Goal: Task Accomplishment & Management: Manage account settings

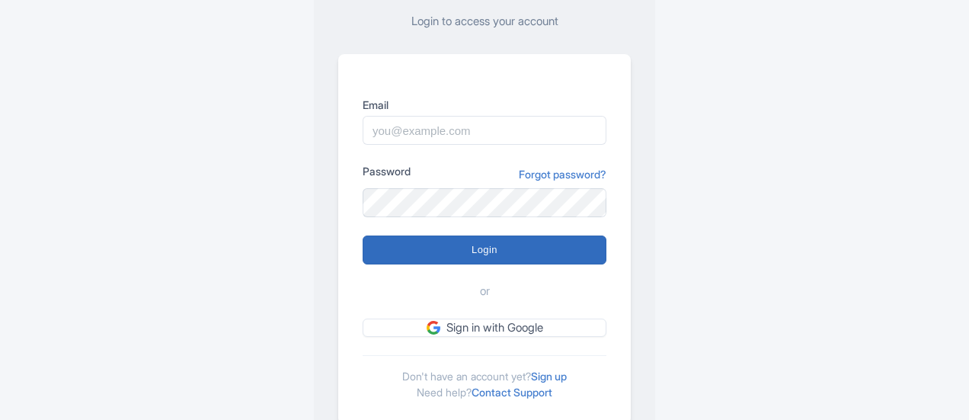
scroll to position [152, 0]
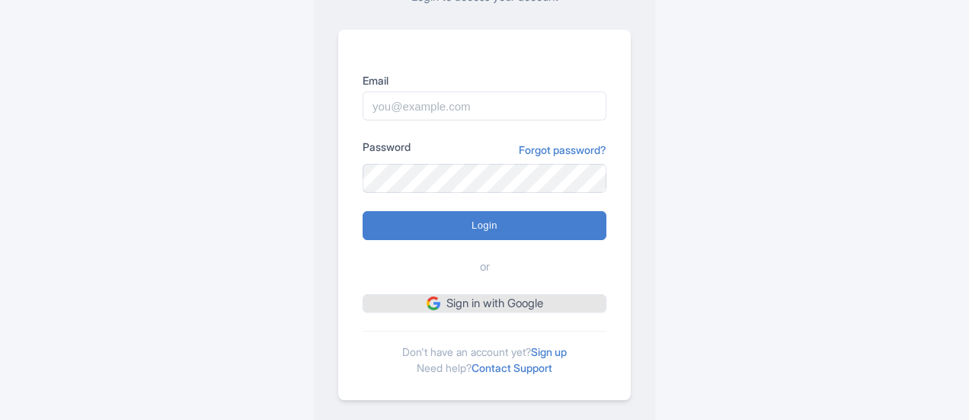
click at [472, 312] on div "Email Password Forgot password? Login or Sign in with Google Don't have an acco…" at bounding box center [484, 215] width 293 height 370
click at [459, 300] on link "Sign in with Google" at bounding box center [485, 303] width 244 height 19
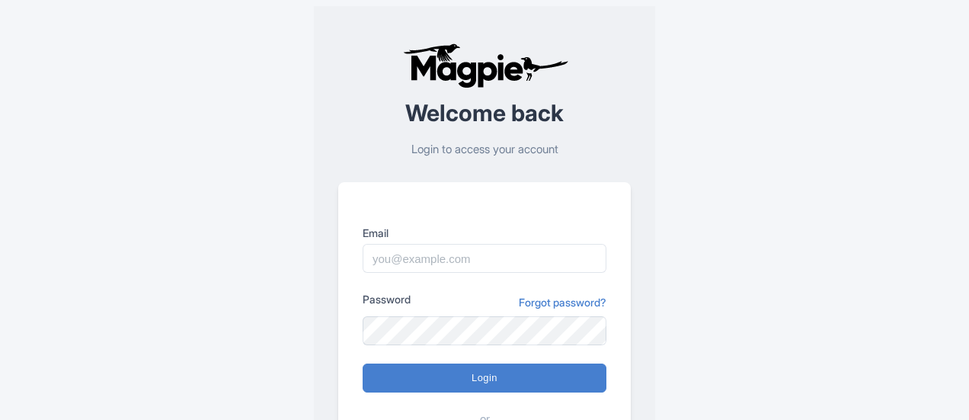
scroll to position [152, 0]
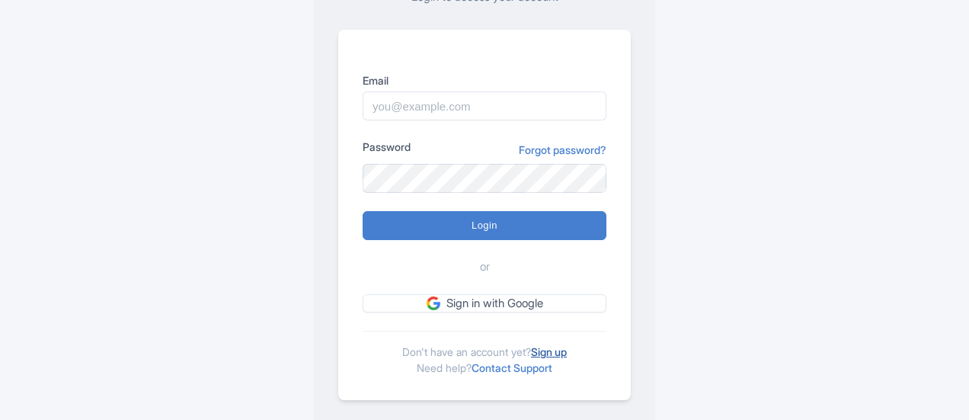
click at [552, 349] on link "Sign up" at bounding box center [549, 351] width 36 height 13
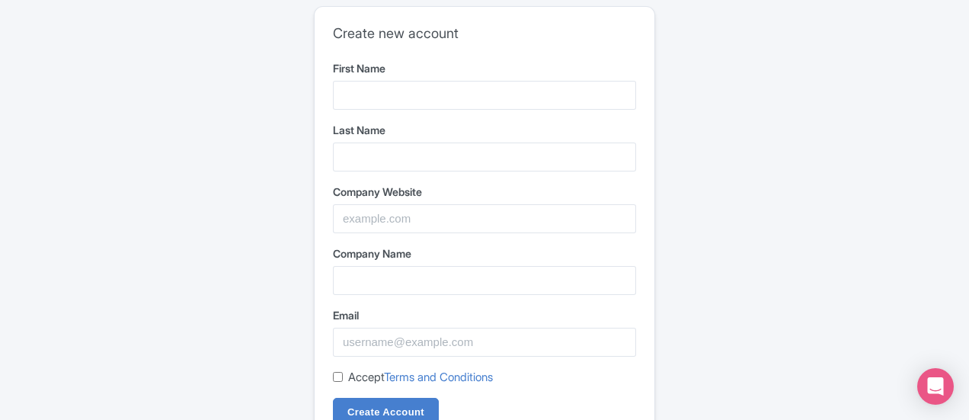
drag, startPoint x: 367, startPoint y: 79, endPoint x: 363, endPoint y: 91, distance: 12.3
click at [368, 82] on div "First Name" at bounding box center [484, 85] width 303 height 50
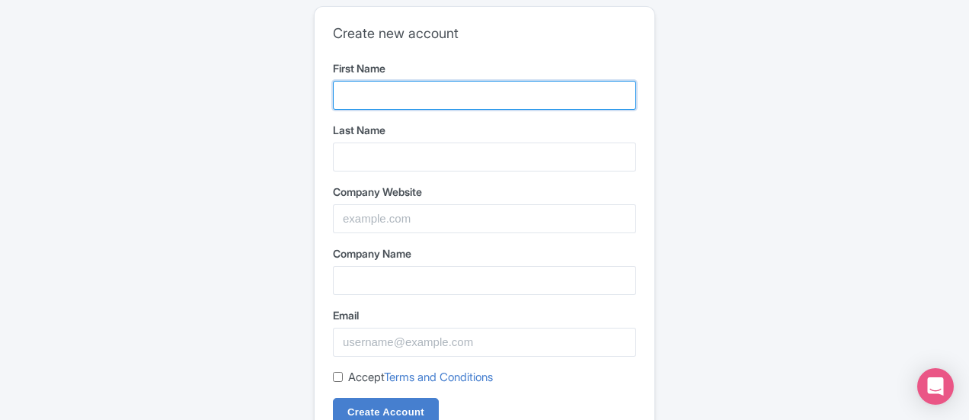
click at [378, 86] on input "First Name" at bounding box center [484, 95] width 303 height 29
paste input "The Glass Railing Store"
type input "The Glass Railing Store"
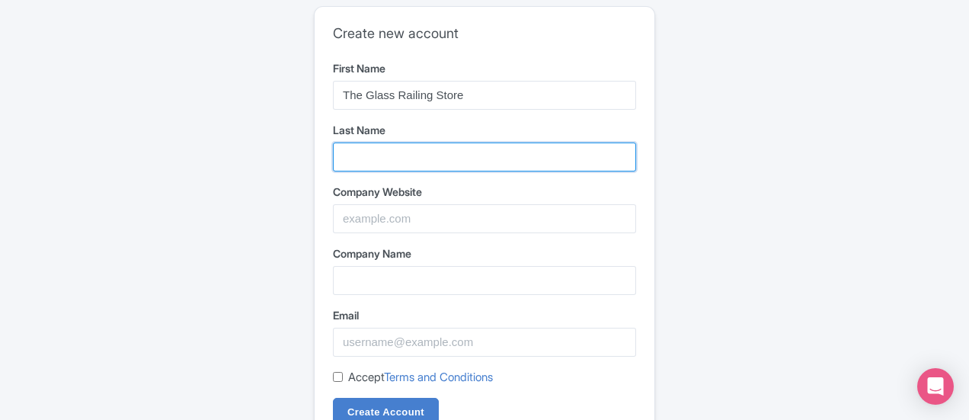
click at [419, 155] on input "Last Name" at bounding box center [484, 156] width 303 height 29
paste input "The Glass Railing Store"
click at [392, 154] on input "The Glass Railing Store" at bounding box center [484, 156] width 303 height 29
drag, startPoint x: 399, startPoint y: 155, endPoint x: 58, endPoint y: 171, distance: 341.7
click at [107, 171] on div "Create new account First Name The Glass Railing Store Last Name The Glass Raili…" at bounding box center [485, 244] width 756 height 488
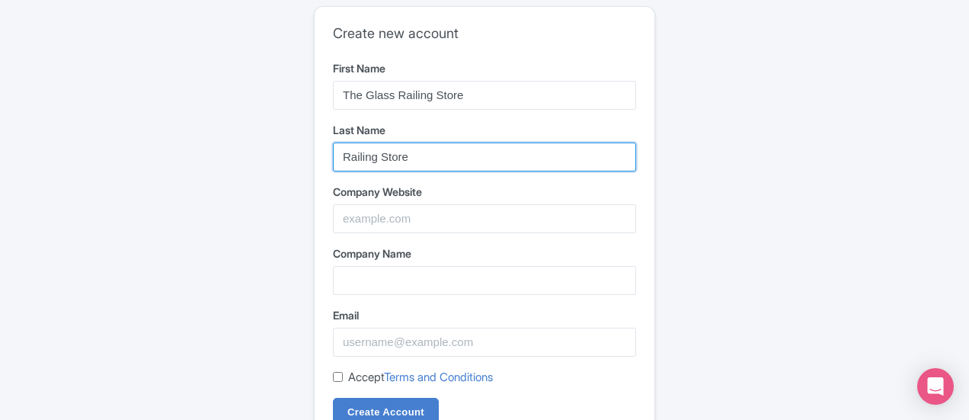
type input "Railing Store"
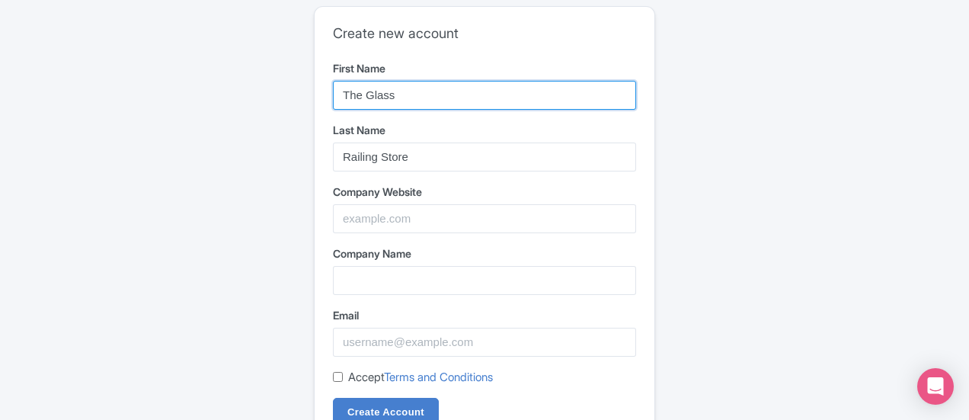
drag, startPoint x: 393, startPoint y: 91, endPoint x: 513, endPoint y: 113, distance: 122.4
click at [513, 113] on form "First Name The Glass Last Name Railing Store Company Website Company Name Email…" at bounding box center [484, 243] width 303 height 367
type input "The Glass"
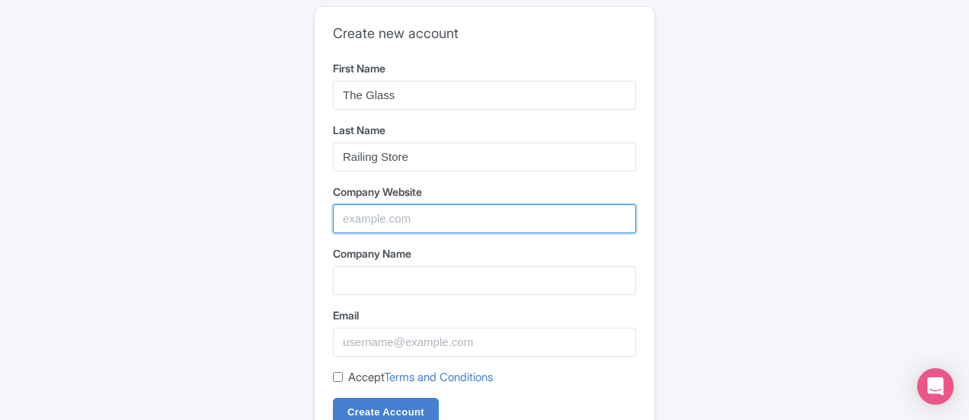
click at [387, 220] on input "Company Website" at bounding box center [484, 218] width 303 height 29
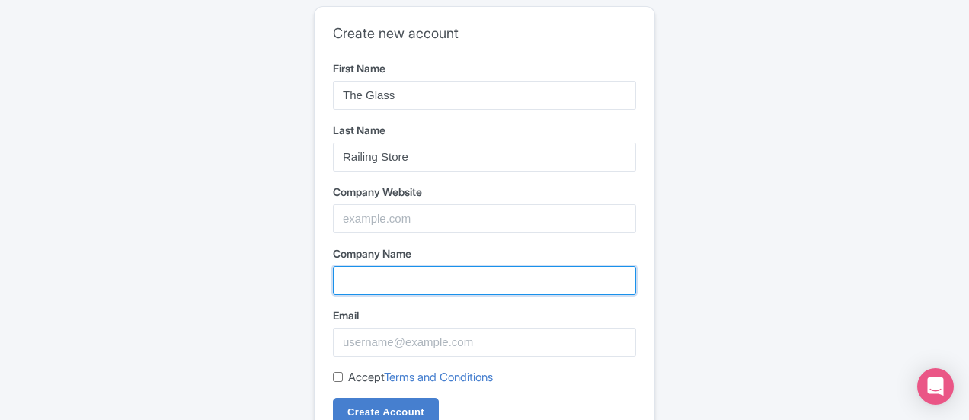
click at [360, 272] on input "Company Name" at bounding box center [484, 280] width 303 height 29
paste input "The Glass Railing Store"
type input "The Glass Railing Store"
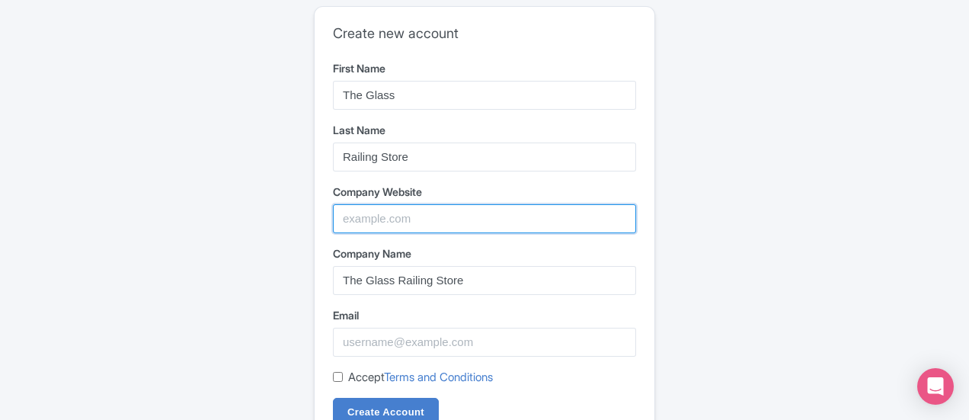
click at [475, 219] on input "Company Website" at bounding box center [484, 218] width 303 height 29
paste input "https://glassrailingstore.com/en-us"
type input "https://glassrailingstore.com/en-us"
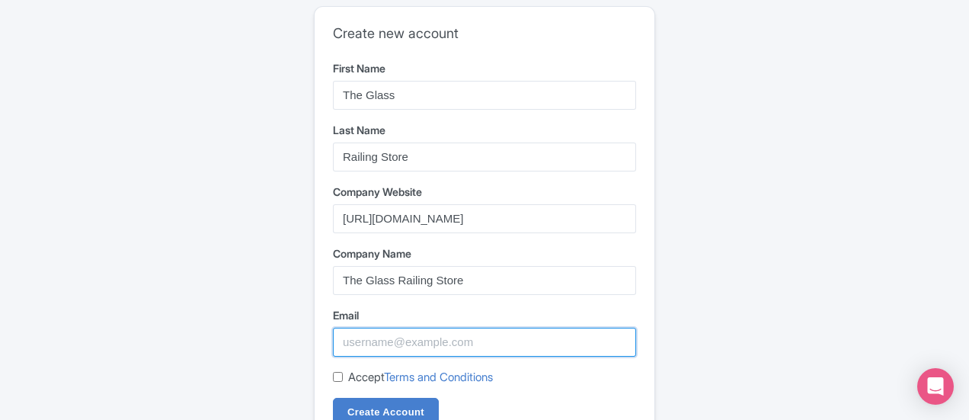
click at [390, 341] on input "Email" at bounding box center [484, 342] width 303 height 29
paste input "glassraillingstore.usa@gmail.com"
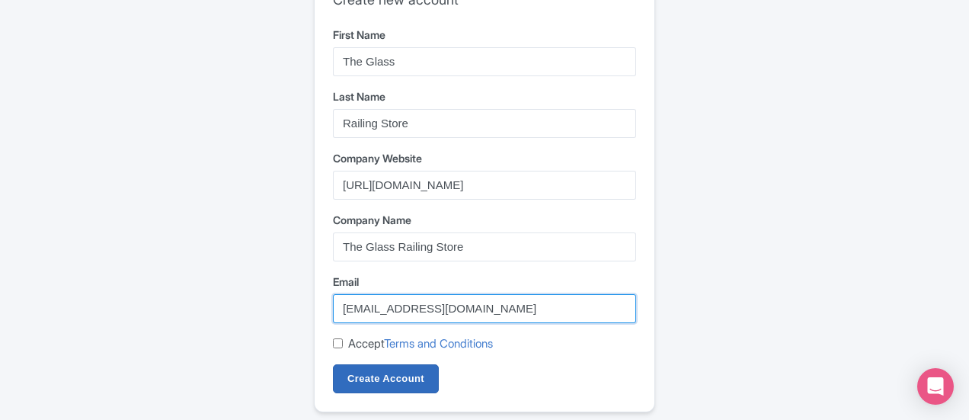
scroll to position [66, 0]
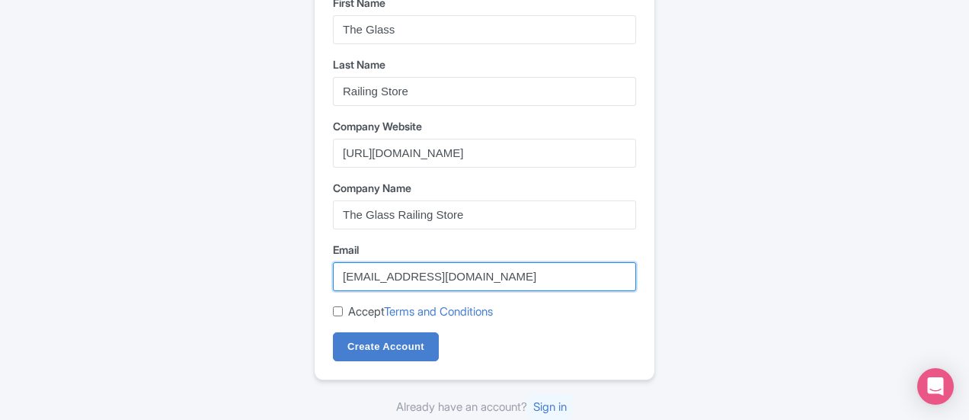
type input "glassraillingstore.usa@gmail.com"
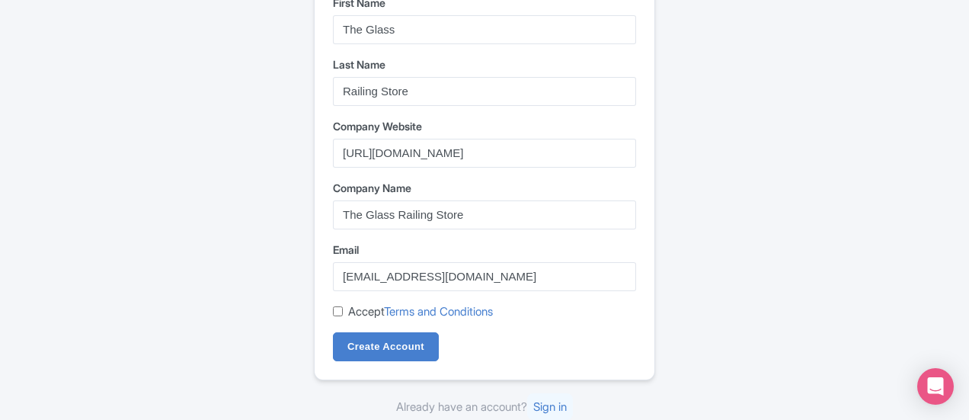
click at [349, 314] on label "Accept Terms and Conditions" at bounding box center [420, 312] width 145 height 18
click at [343, 314] on input "Accept Terms and Conditions" at bounding box center [338, 311] width 10 height 10
checkbox input "true"
click at [370, 345] on input "Create Account" at bounding box center [386, 346] width 106 height 29
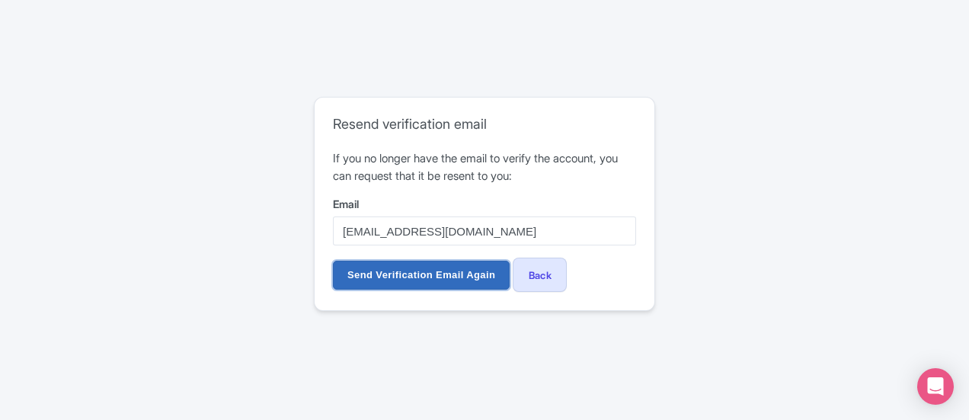
click at [386, 272] on input "Send Verification Email Again" at bounding box center [421, 275] width 177 height 29
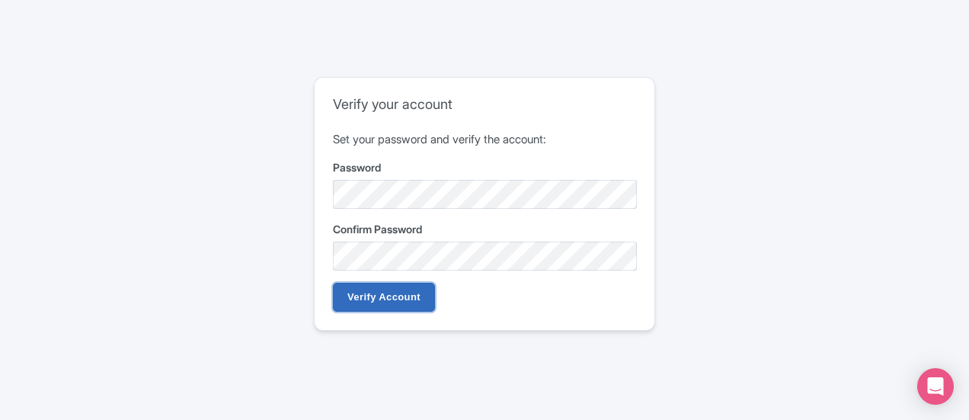
click at [394, 303] on input "Verify Account" at bounding box center [384, 297] width 102 height 29
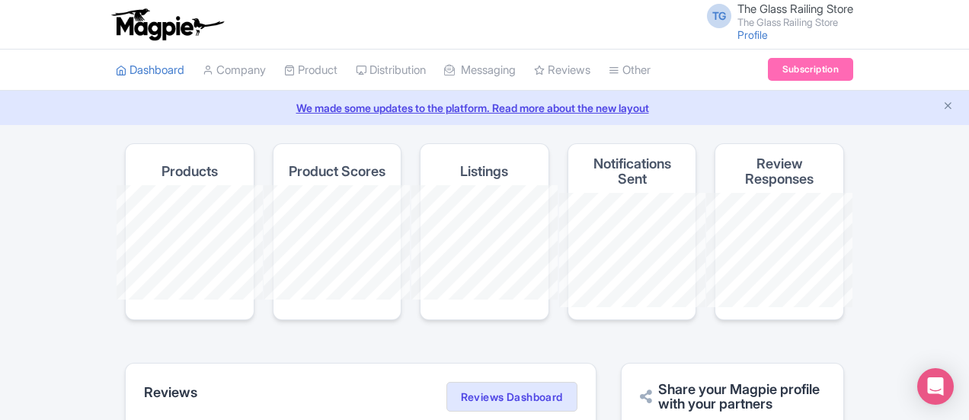
click at [853, 18] on small "The Glass Railing Store" at bounding box center [795, 23] width 116 height 10
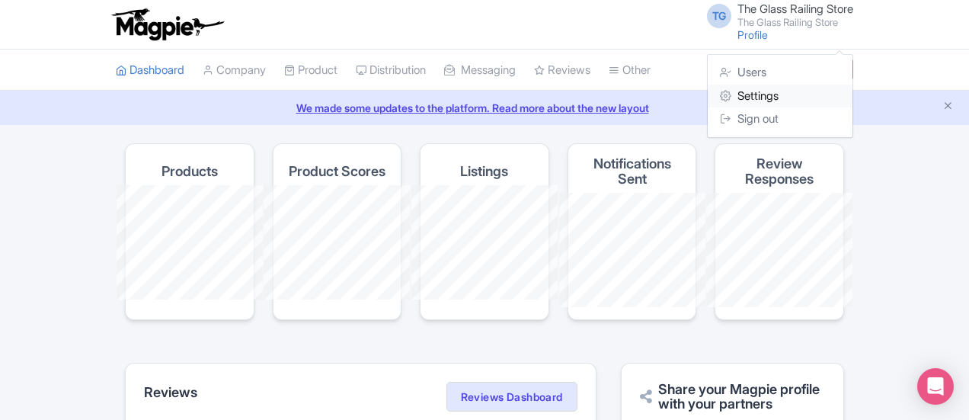
click at [850, 95] on link "Settings" at bounding box center [780, 97] width 145 height 24
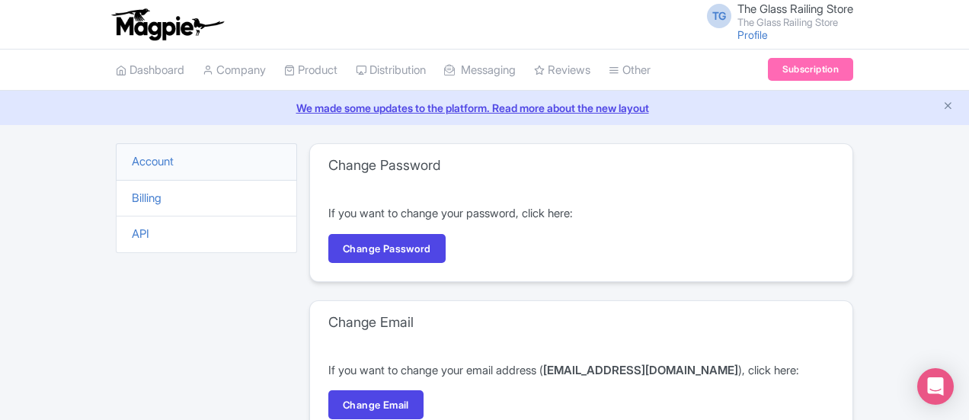
click at [853, 14] on span "The Glass Railing Store" at bounding box center [795, 9] width 116 height 14
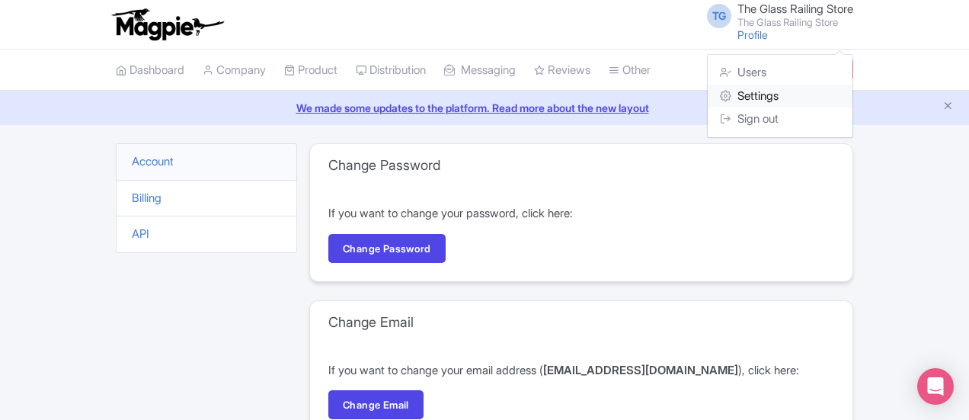
click at [731, 100] on icon at bounding box center [725, 95] width 11 height 11
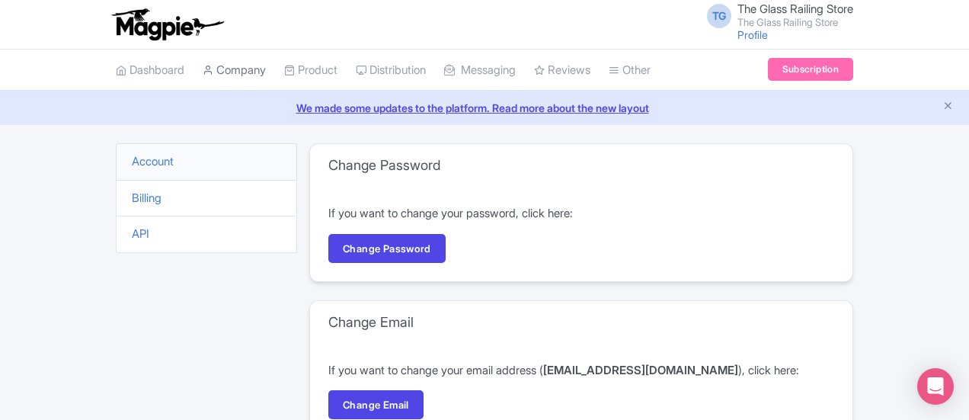
click at [203, 64] on link "Company" at bounding box center [234, 71] width 63 height 42
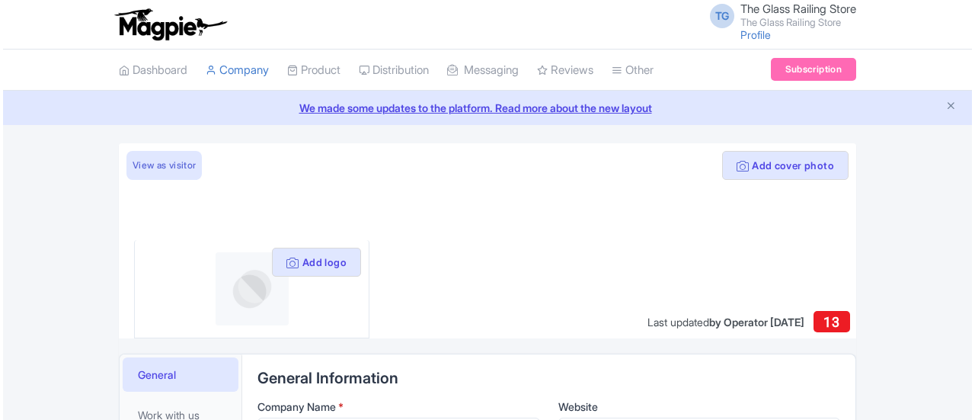
scroll to position [76, 0]
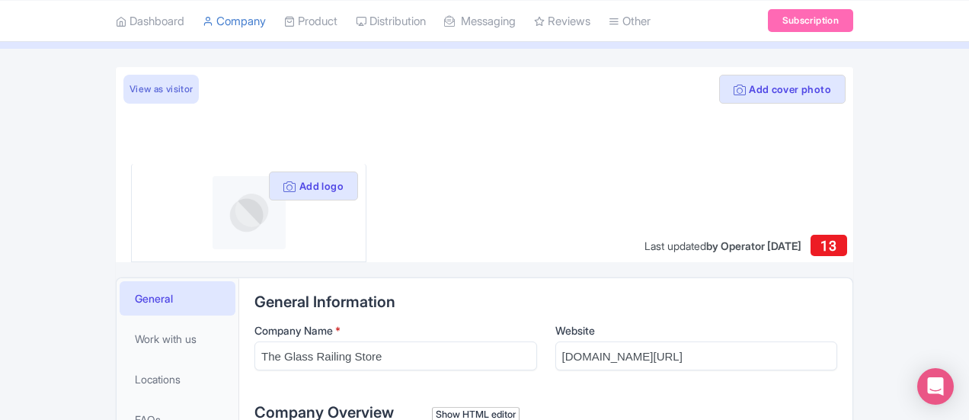
click at [289, 200] on div "Add logo" at bounding box center [248, 213] width 235 height 98
click at [286, 197] on button "Add logo" at bounding box center [313, 185] width 89 height 29
click at [280, 192] on button "Add logo" at bounding box center [313, 185] width 89 height 29
click at [279, 190] on button "Add logo" at bounding box center [313, 185] width 89 height 29
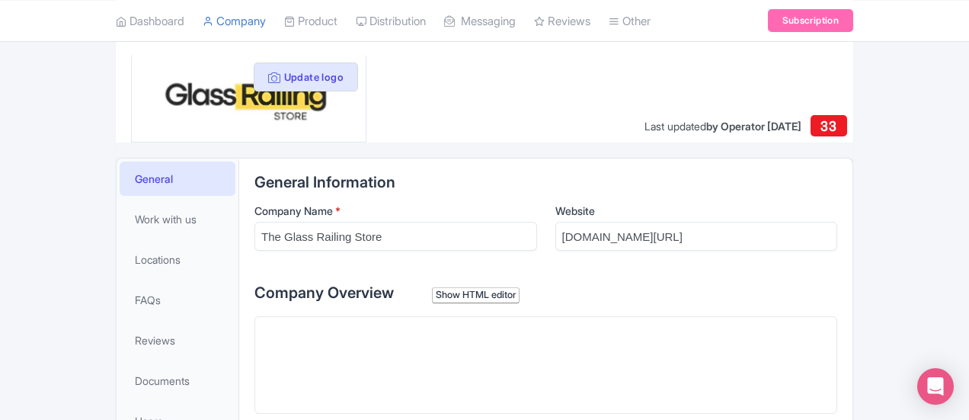
scroll to position [229, 0]
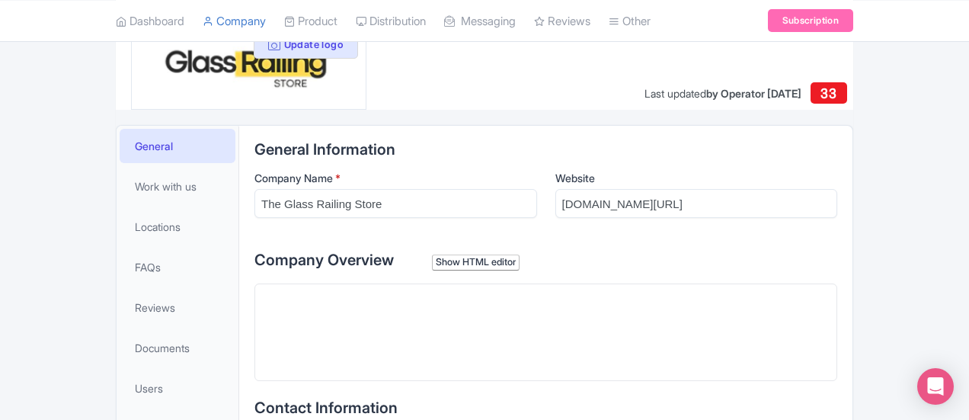
click at [445, 301] on trix-editor at bounding box center [545, 332] width 583 height 98
paste trix-editor "<div>Glass Railing Store offers strong and stylish glass railing systems for ho…"
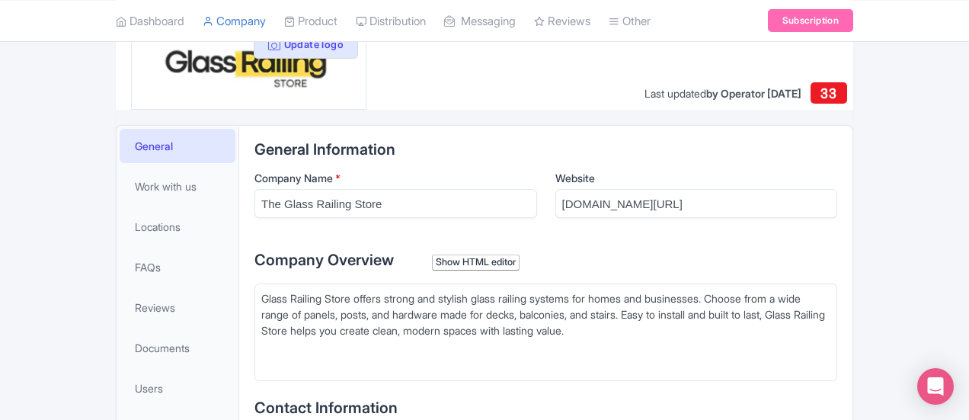
click at [312, 328] on div "Glass Railing Store offers strong and stylish glass railing systems for homes a…" at bounding box center [545, 322] width 569 height 64
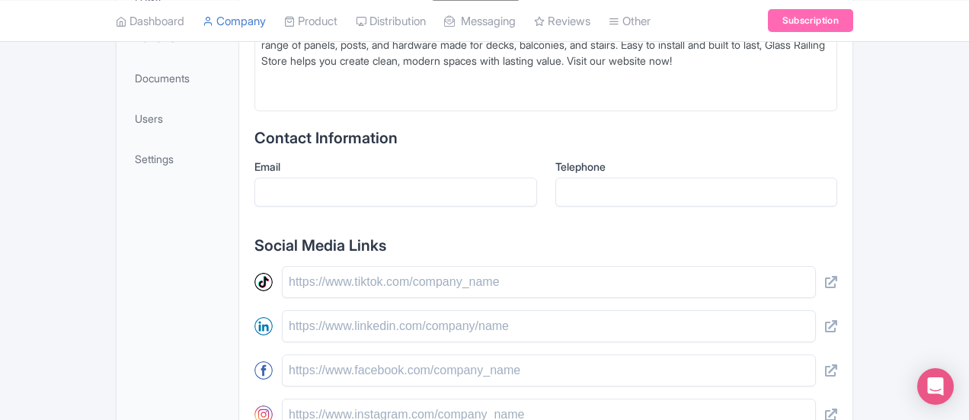
scroll to position [533, 0]
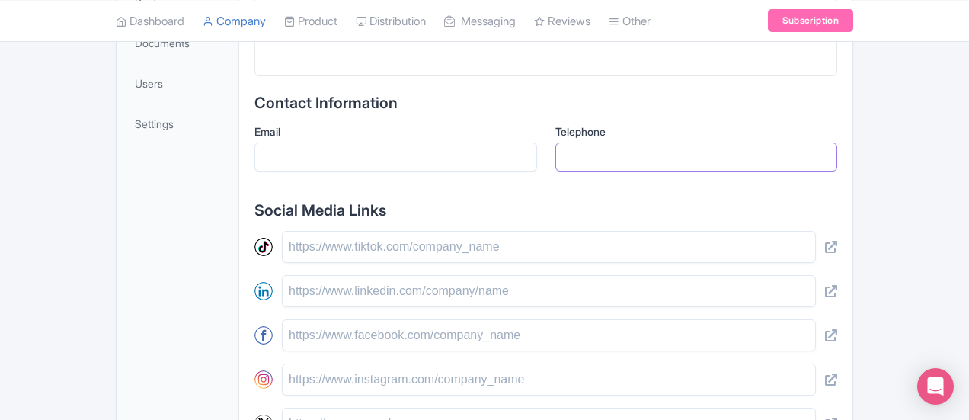
click at [658, 149] on input "Telephone" at bounding box center [696, 156] width 283 height 29
paste trix-editor "<div>(855) 452-7715Glass Railing Store offers strong and stylish glass railing …"
type trix-editor "<div>(855) 452-7715Glass Railing Store offers strong and stylish glass railing …"
click at [644, 142] on input "Telephone" at bounding box center [696, 156] width 283 height 29
paste input "[PHONE_NUMBER]"
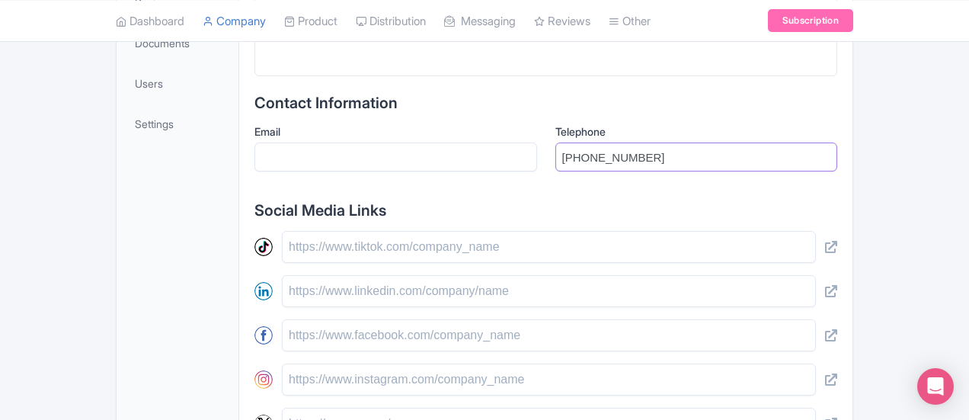
type input "[PHONE_NUMBER]"
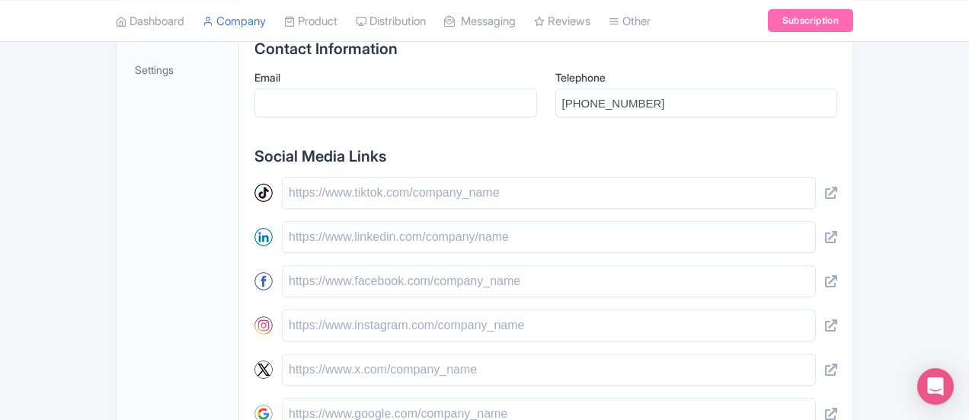
scroll to position [609, 0]
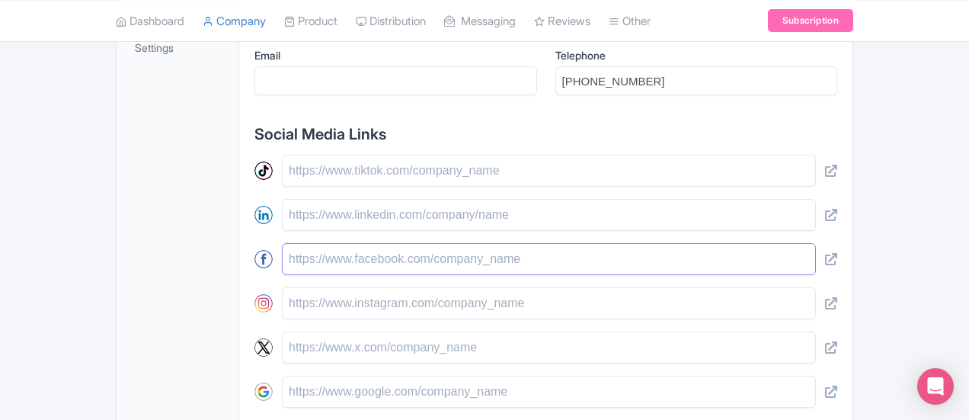
click at [382, 255] on input "text" at bounding box center [549, 259] width 534 height 32
click at [390, 272] on input "text" at bounding box center [549, 259] width 534 height 32
paste trix-editor "<div><a href="https://www.facebook.com/glassrailingstore/">https://www.facebook…"
click at [413, 252] on input "text" at bounding box center [549, 259] width 534 height 32
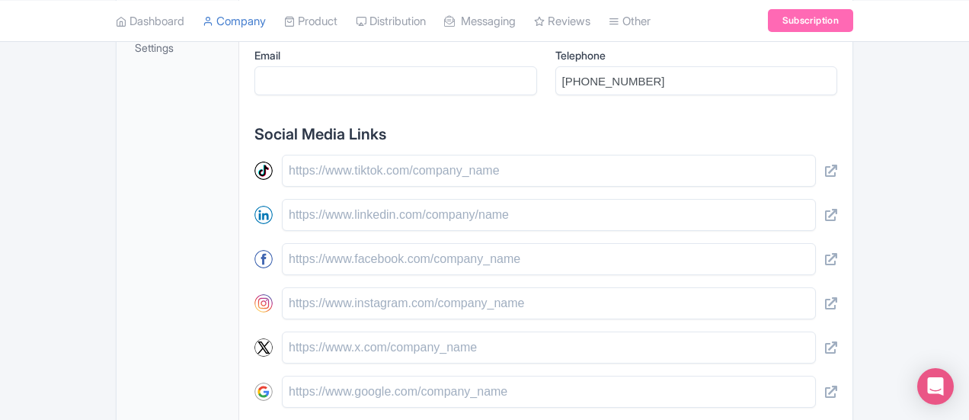
paste trix-editor "<div><a href="https://www.facebook.com/glassrailingstore/">https://www.facebook…"
type trix-editor "<div><a href="https://www.facebook.com/glassrailingstore/">https://www.facebook…"
click at [404, 253] on input "text" at bounding box center [549, 259] width 534 height 32
paste input "[URL][DOMAIN_NAME]"
type input "[URL][DOMAIN_NAME]"
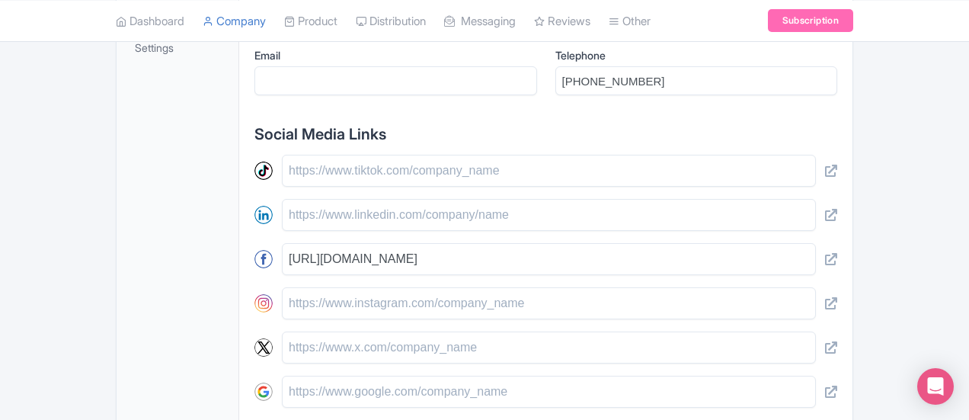
click at [405, 273] on div "[URL][DOMAIN_NAME]" at bounding box center [545, 325] width 583 height 341
click at [395, 296] on input "text" at bounding box center [549, 303] width 534 height 32
click at [421, 315] on input "text" at bounding box center [549, 303] width 534 height 32
paste input "[URL][DOMAIN_NAME]"
type input "[URL][DOMAIN_NAME]"
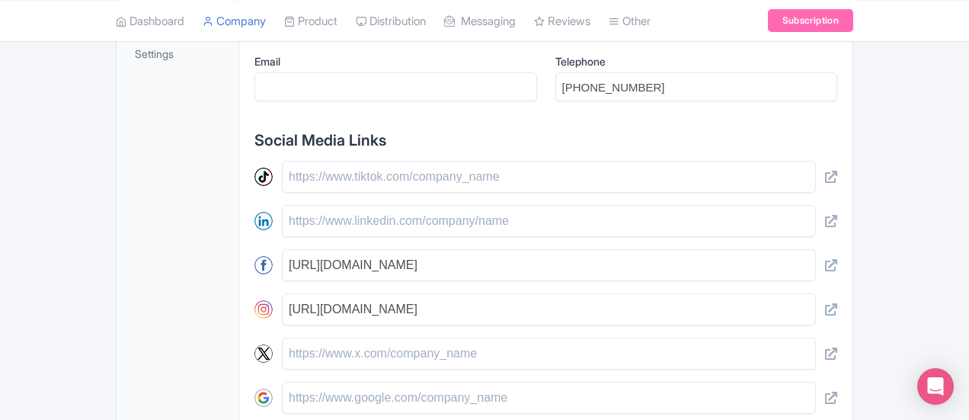
scroll to position [832, 0]
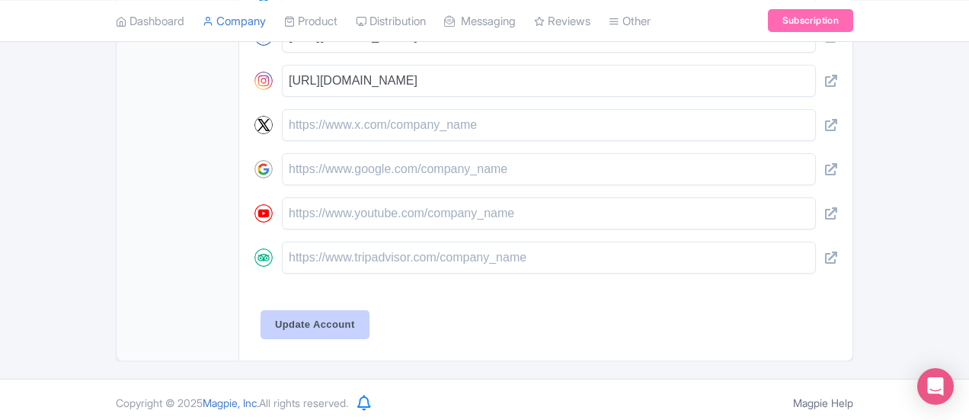
click at [261, 325] on input "Update Account" at bounding box center [315, 324] width 109 height 29
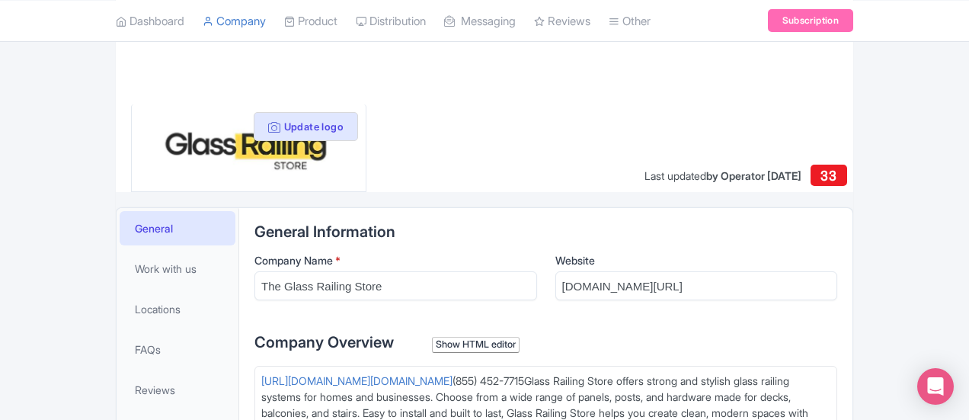
scroll to position [222, 0]
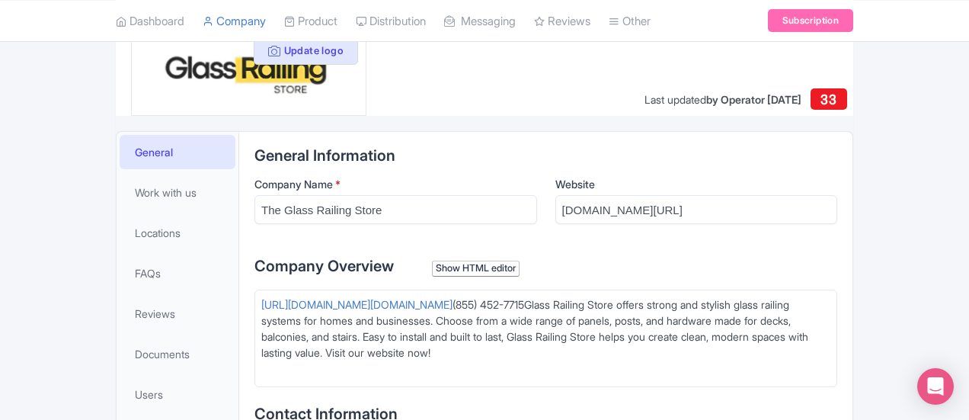
click at [722, 305] on div "https://www.facebook.com/glassrailingstore/https://www.facebook.com/glassrailin…" at bounding box center [545, 336] width 569 height 80
type trix-editor "<div><a href="https://www.facebook.com/glassrailingstore/">https://www.facebook…"
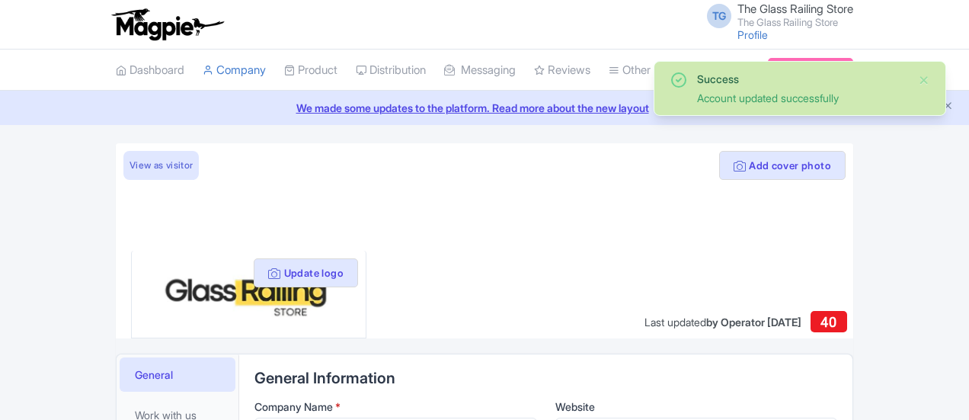
scroll to position [369, 0]
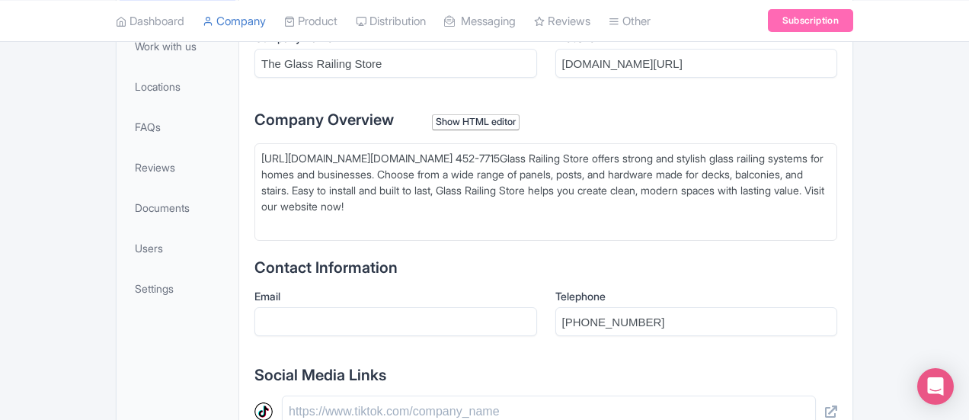
click at [724, 153] on div "https://www.facebook.com/glassrailingstore/https://www.facebook.com/glassrailin…" at bounding box center [545, 190] width 569 height 80
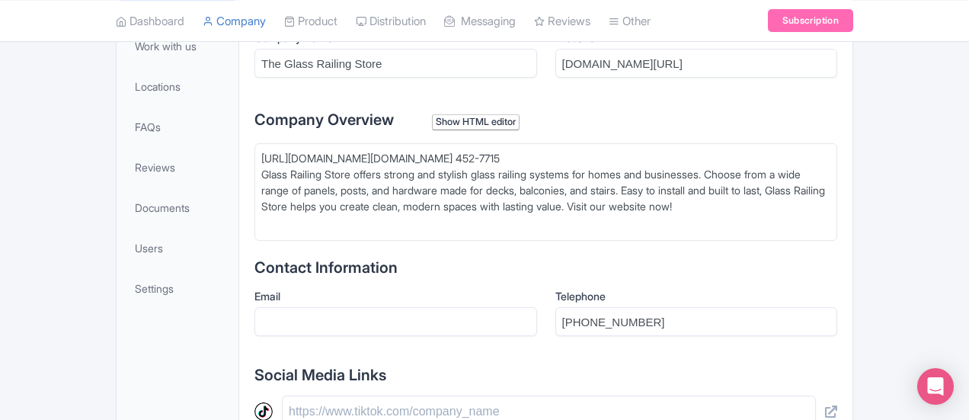
click at [644, 156] on div "https://www.facebook.com/glassrailingstore/https://www.facebook.com/glassrailin…" at bounding box center [545, 190] width 569 height 80
type trix-editor "<div>https://www.facebook.com/glassrailingstore/https://www.facebook.com/glassr…"
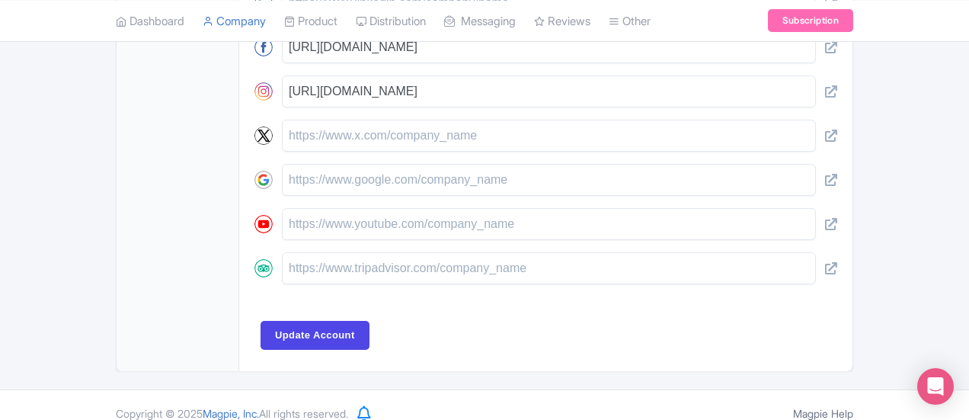
scroll to position [832, 0]
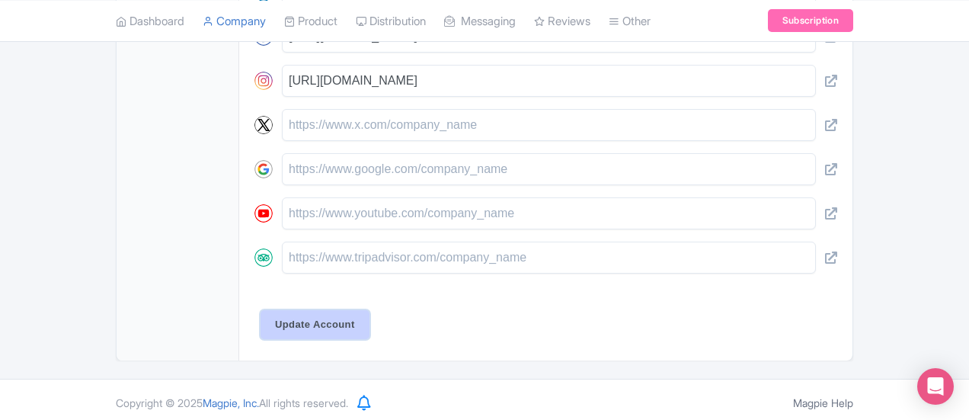
click at [261, 328] on input "Update Account" at bounding box center [315, 324] width 109 height 29
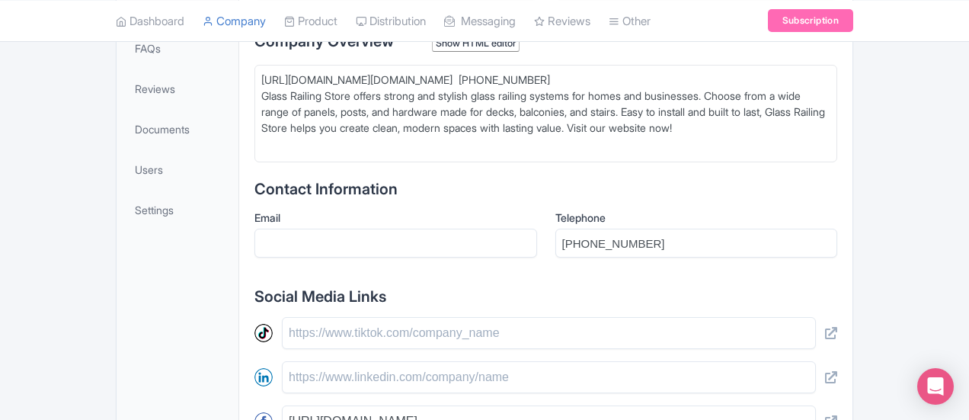
scroll to position [375, 0]
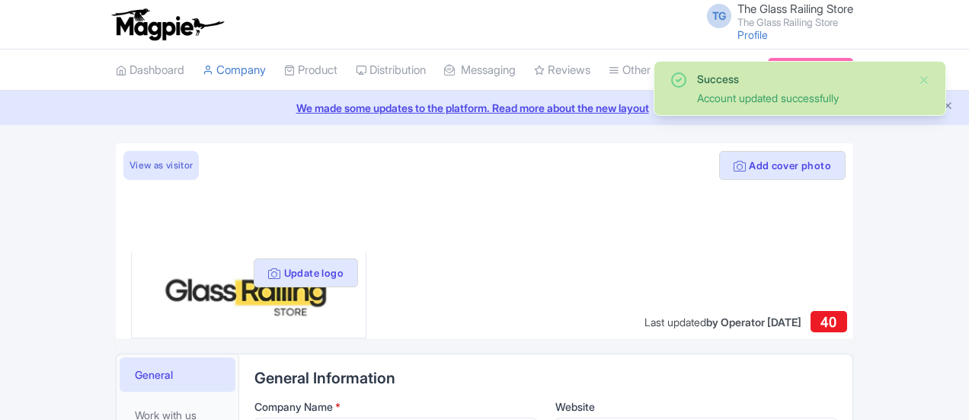
scroll to position [369, 0]
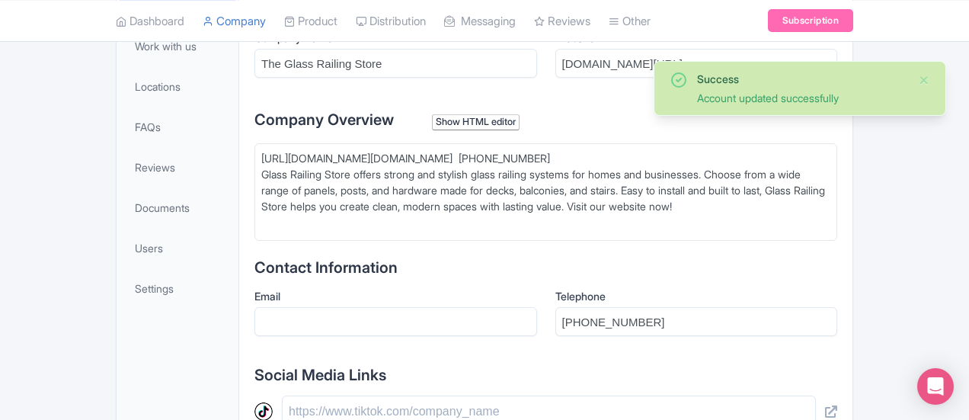
click at [416, 155] on div "https://www.facebook.com/glassrailingstore/https://www.facebook.com/glassrailin…" at bounding box center [545, 190] width 569 height 80
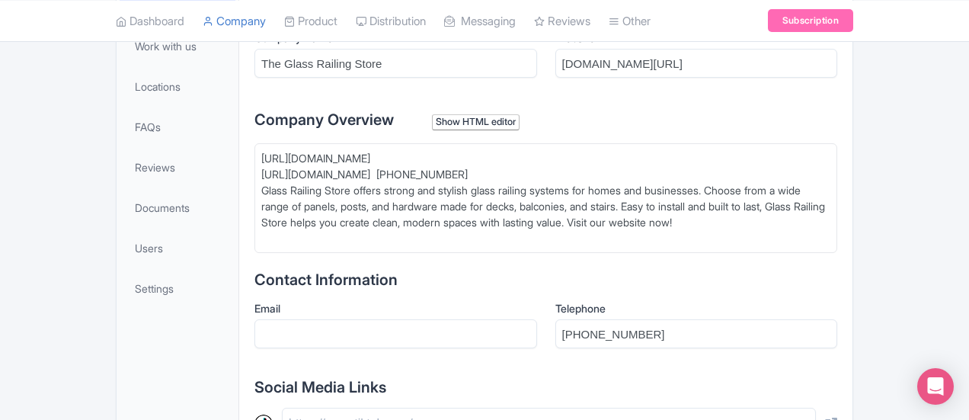
click at [424, 174] on div "https://www.facebook.com/glassrailingstore/ https://www.facebook.com/glassraili…" at bounding box center [545, 198] width 569 height 96
type trix-editor "<div>https://www.facebook.com/glassrailingstore/ &nbsp;<br>https://www.facebook…"
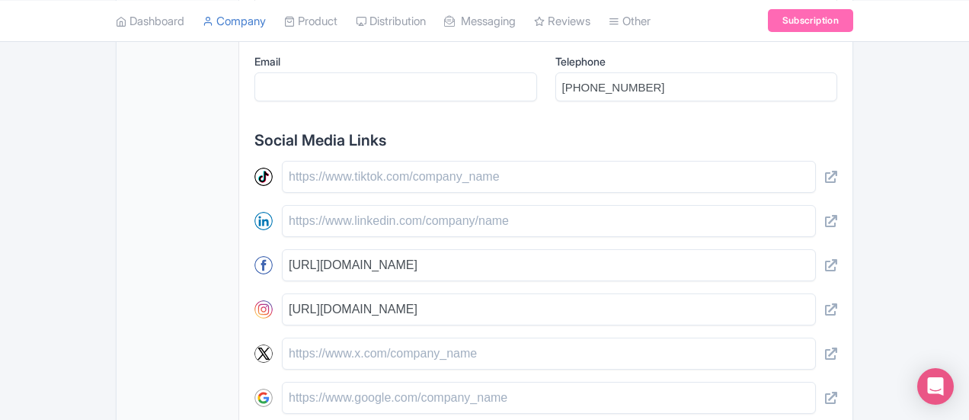
scroll to position [859, 0]
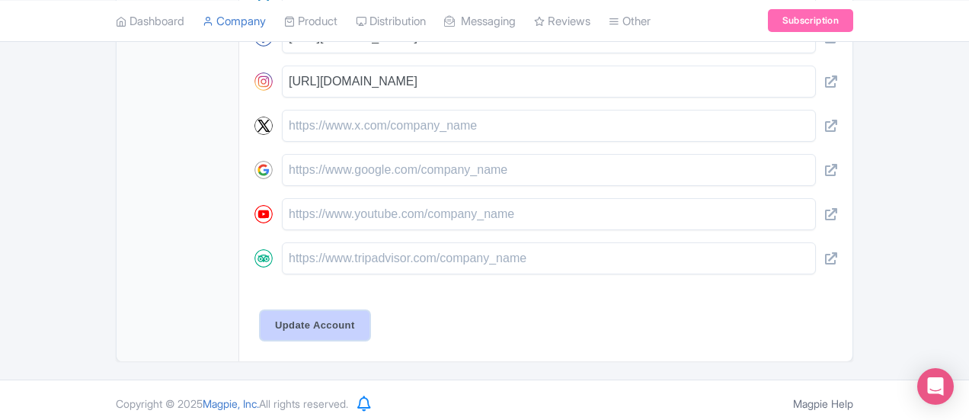
click at [261, 330] on input "Update Account" at bounding box center [315, 325] width 109 height 29
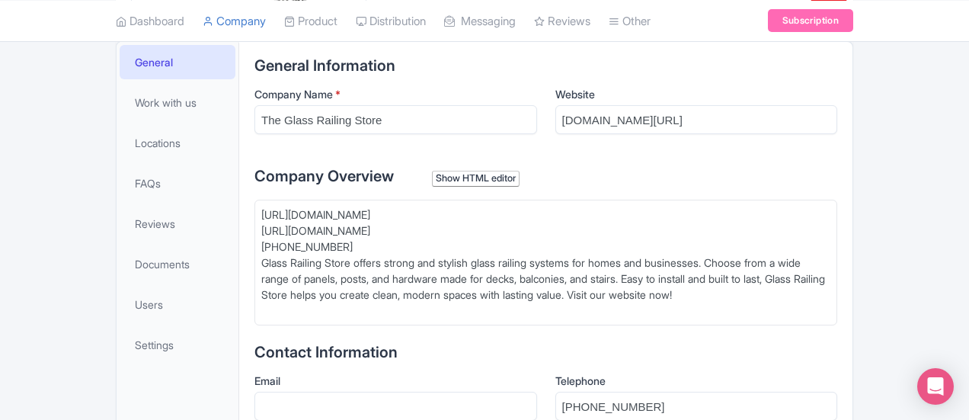
scroll to position [174, 0]
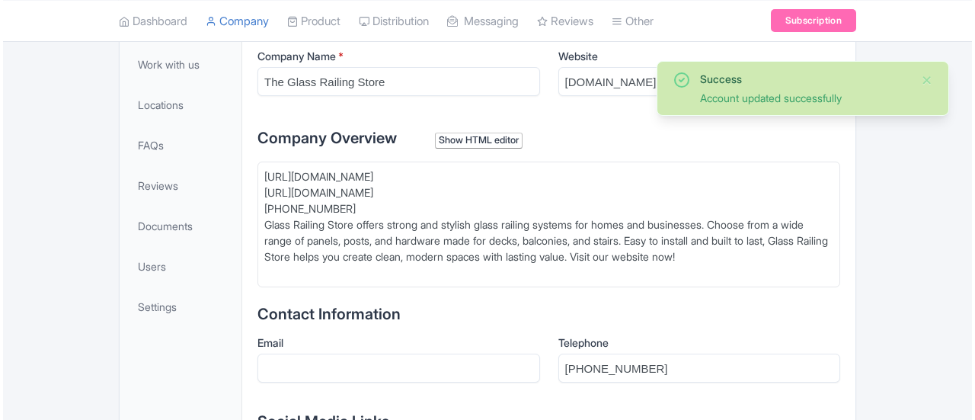
scroll to position [293, 0]
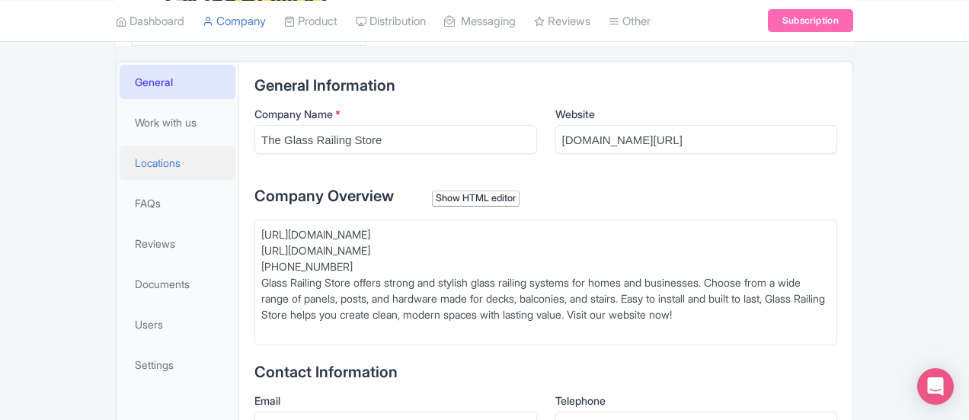
click at [135, 166] on span "Locations" at bounding box center [158, 163] width 46 height 16
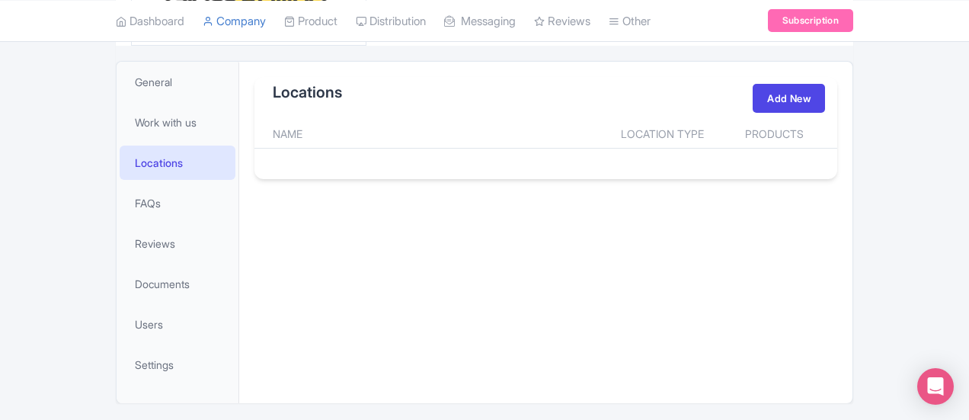
click at [730, 174] on div "Locations Add New Name Location Type Products Load More" at bounding box center [545, 128] width 583 height 102
click at [825, 98] on link "Add New" at bounding box center [789, 98] width 72 height 29
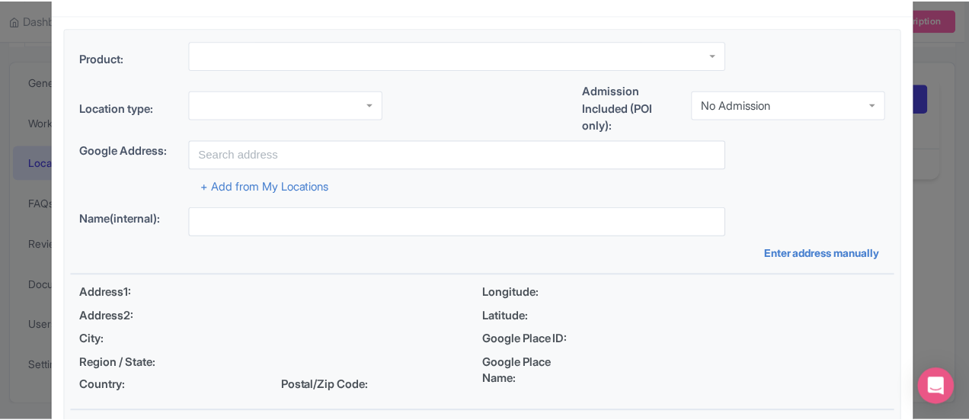
scroll to position [76, 0]
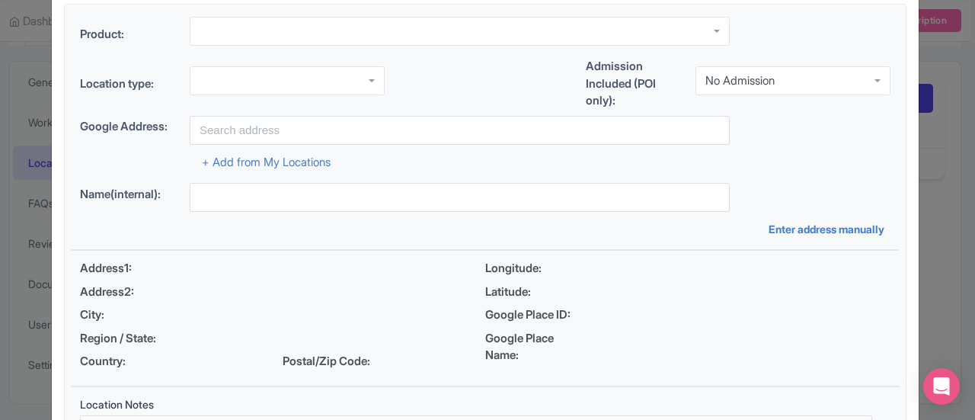
click at [0, 206] on div "Create New Product Location Product: Location type: Admission Included (POI onl…" at bounding box center [487, 210] width 975 height 420
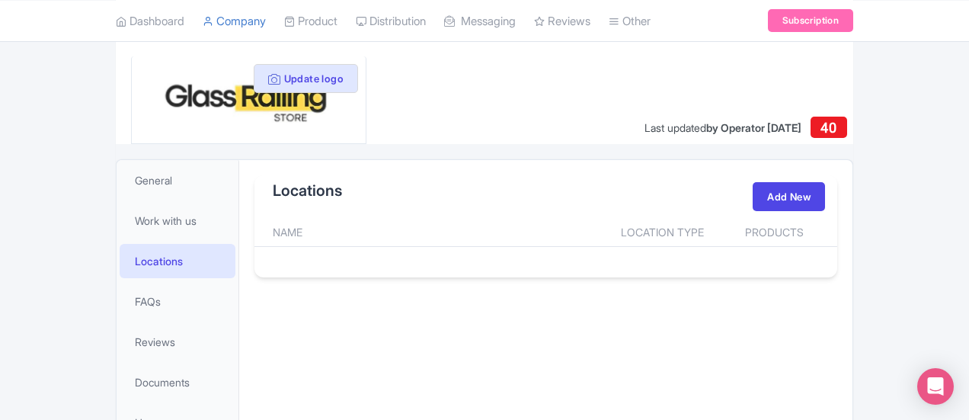
scroll to position [140, 0]
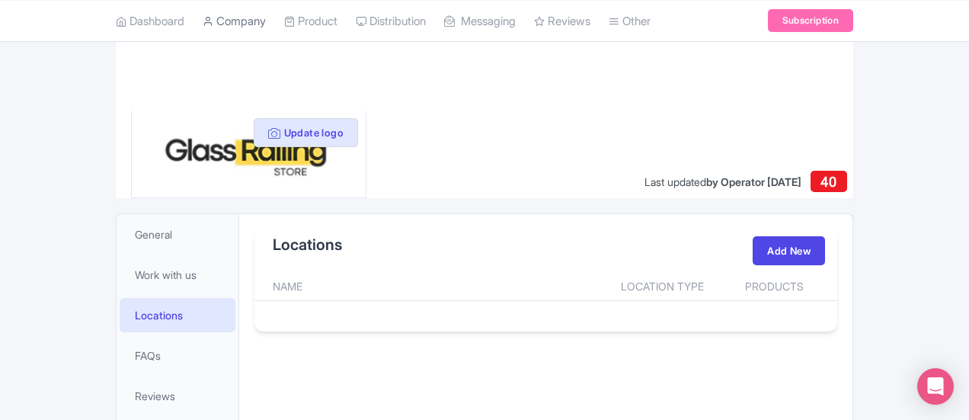
click at [203, 24] on link "Company" at bounding box center [234, 21] width 63 height 42
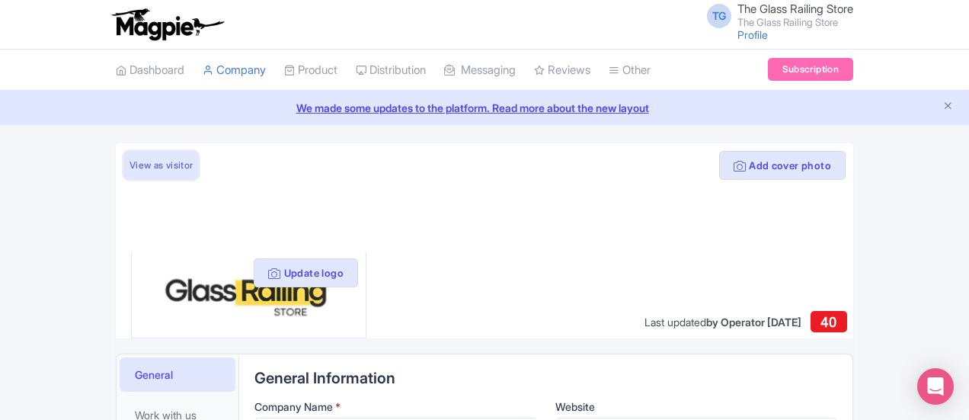
click at [123, 167] on link "View as visitor" at bounding box center [160, 165] width 75 height 29
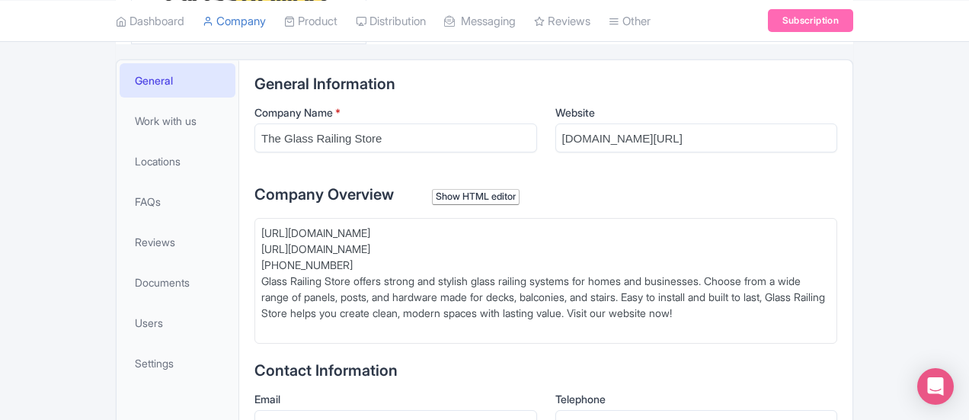
scroll to position [381, 0]
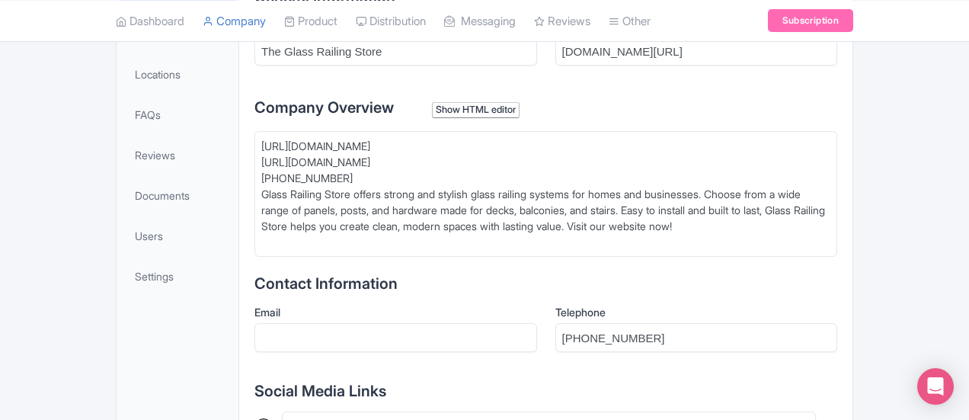
click at [261, 184] on div "[URL][DOMAIN_NAME] [URL][DOMAIN_NAME] [PHONE_NUMBER] Glass Railing Store offers…" at bounding box center [545, 194] width 569 height 112
drag, startPoint x: 275, startPoint y: 173, endPoint x: 127, endPoint y: 132, distance: 153.4
drag, startPoint x: 186, startPoint y: 140, endPoint x: 273, endPoint y: 180, distance: 95.5
click at [273, 180] on trix-editor "[URL][DOMAIN_NAME] [URL][DOMAIN_NAME] [PHONE_NUMBER] Glass Railing Store offers…" at bounding box center [545, 194] width 583 height 126
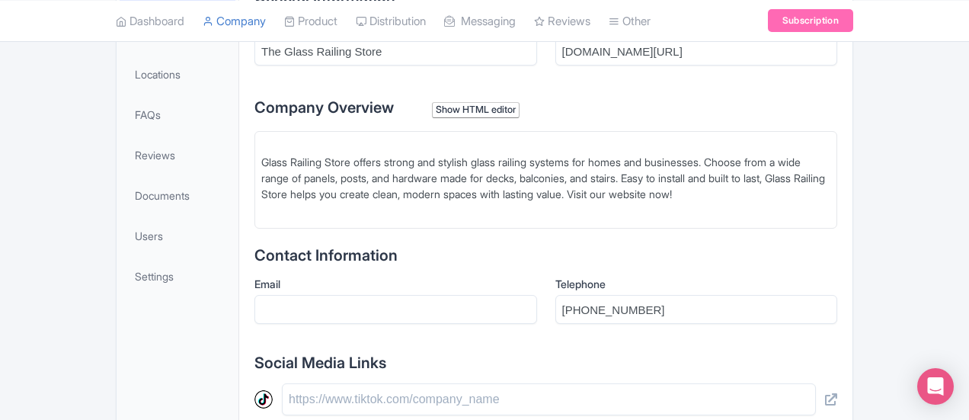
click at [261, 161] on div "Glass Railing Store offers strong and stylish glass railing systems for homes a…" at bounding box center [545, 178] width 569 height 80
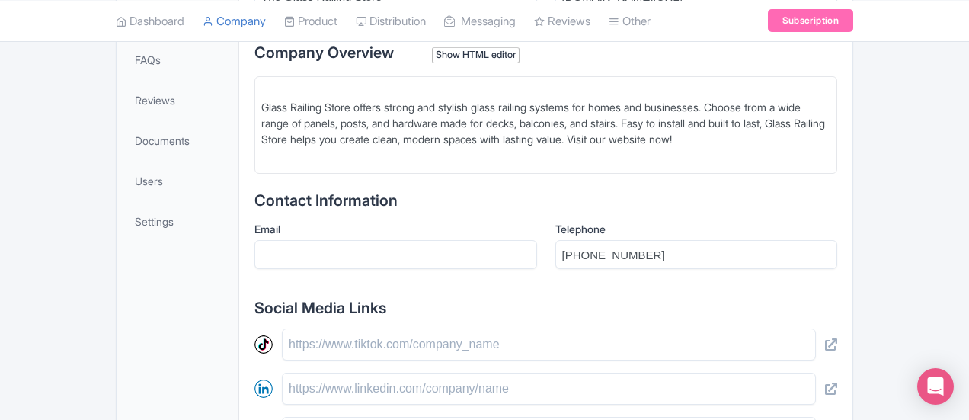
scroll to position [457, 0]
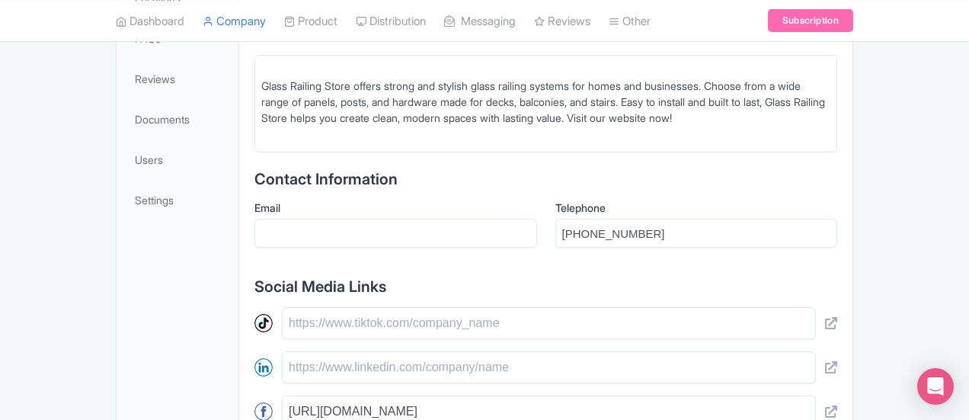
click at [254, 85] on trix-editor "Glass Railing Store offers strong and stylish glass railing systems for homes a…" at bounding box center [545, 104] width 583 height 98
type trix-editor "<div>&nbsp;Glass Railing Store offers strong and stylish glass railing systems …"
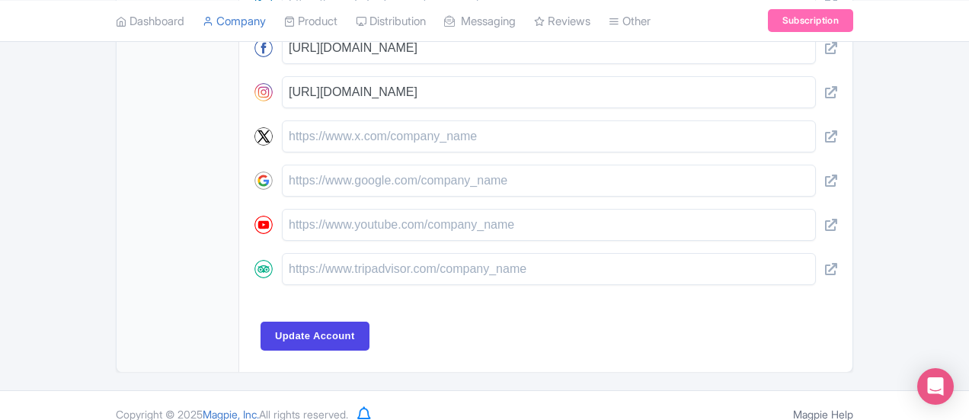
scroll to position [832, 0]
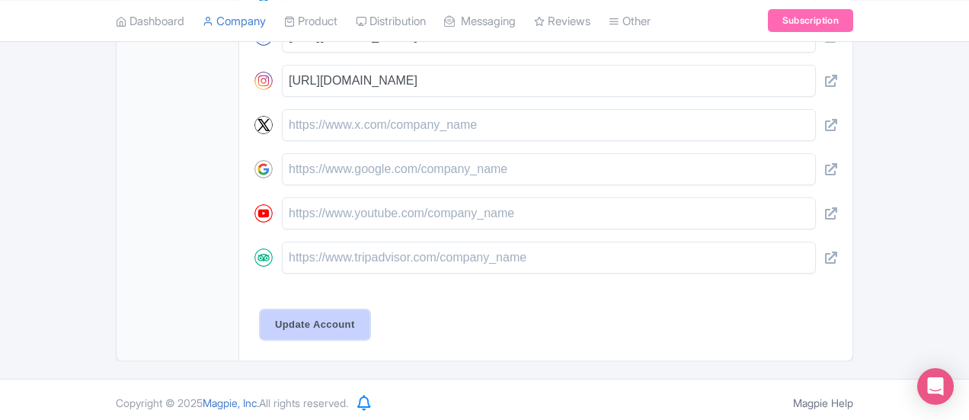
click at [270, 322] on input "Update Account" at bounding box center [315, 324] width 109 height 29
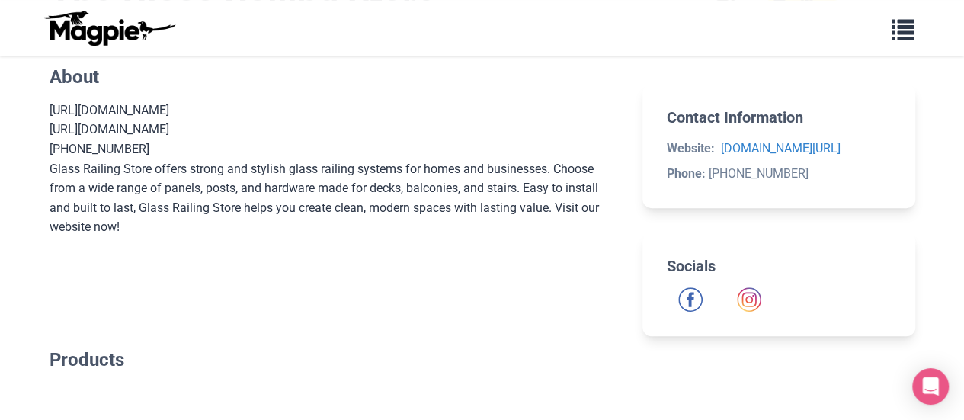
scroll to position [152, 0]
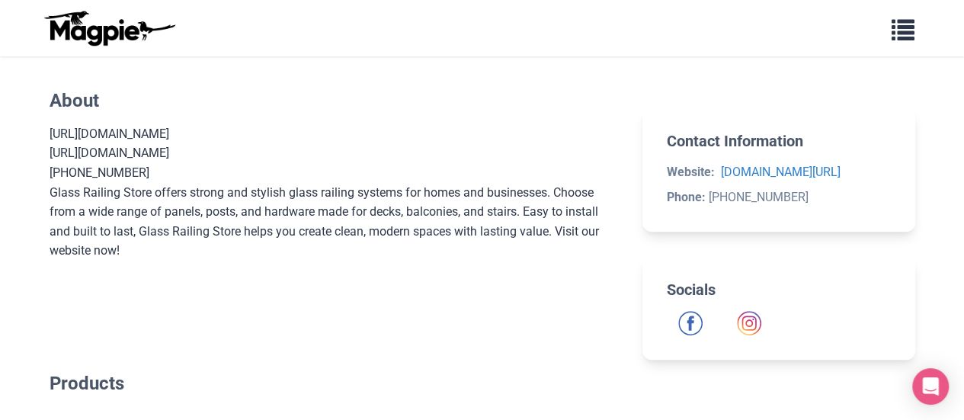
drag, startPoint x: 323, startPoint y: 167, endPoint x: 120, endPoint y: 152, distance: 203.2
click at [120, 152] on div "[URL][DOMAIN_NAME] [URL][DOMAIN_NAME] [PHONE_NUMBER] Glass Railing Store offers…" at bounding box center [334, 211] width 569 height 175
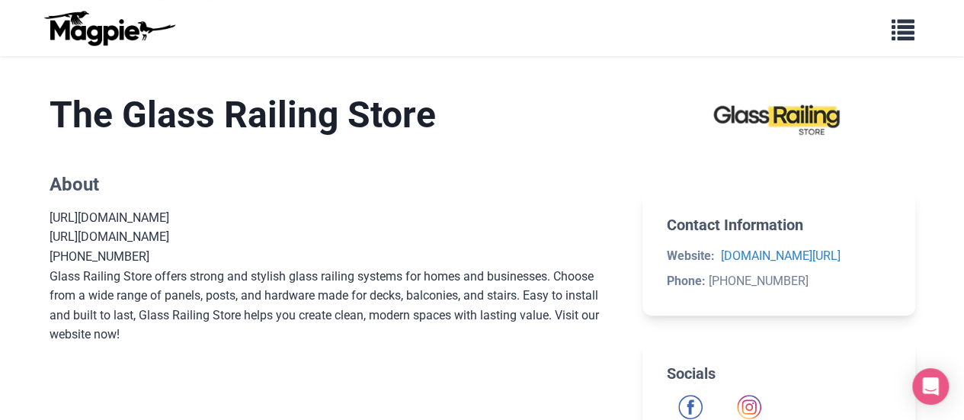
scroll to position [0, 0]
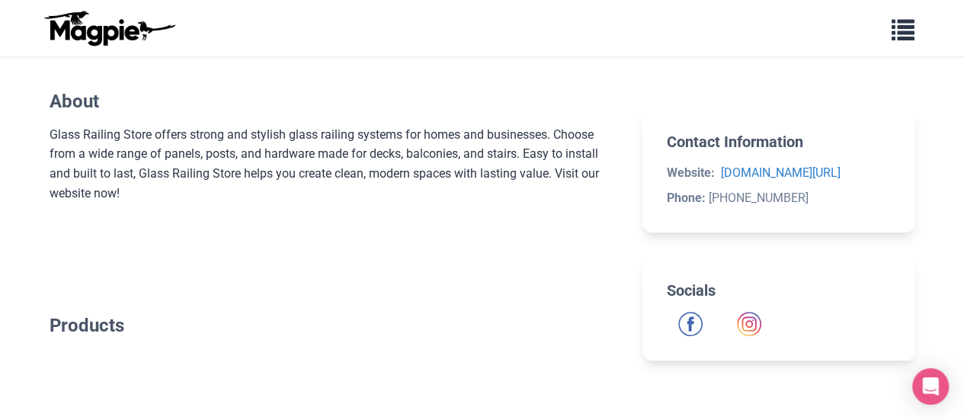
scroll to position [152, 0]
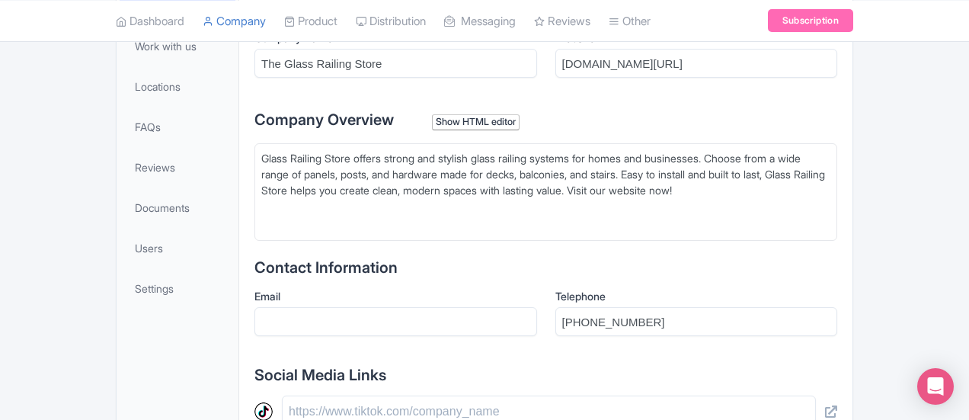
scroll to position [369, 0]
